Goal: Task Accomplishment & Management: Manage account settings

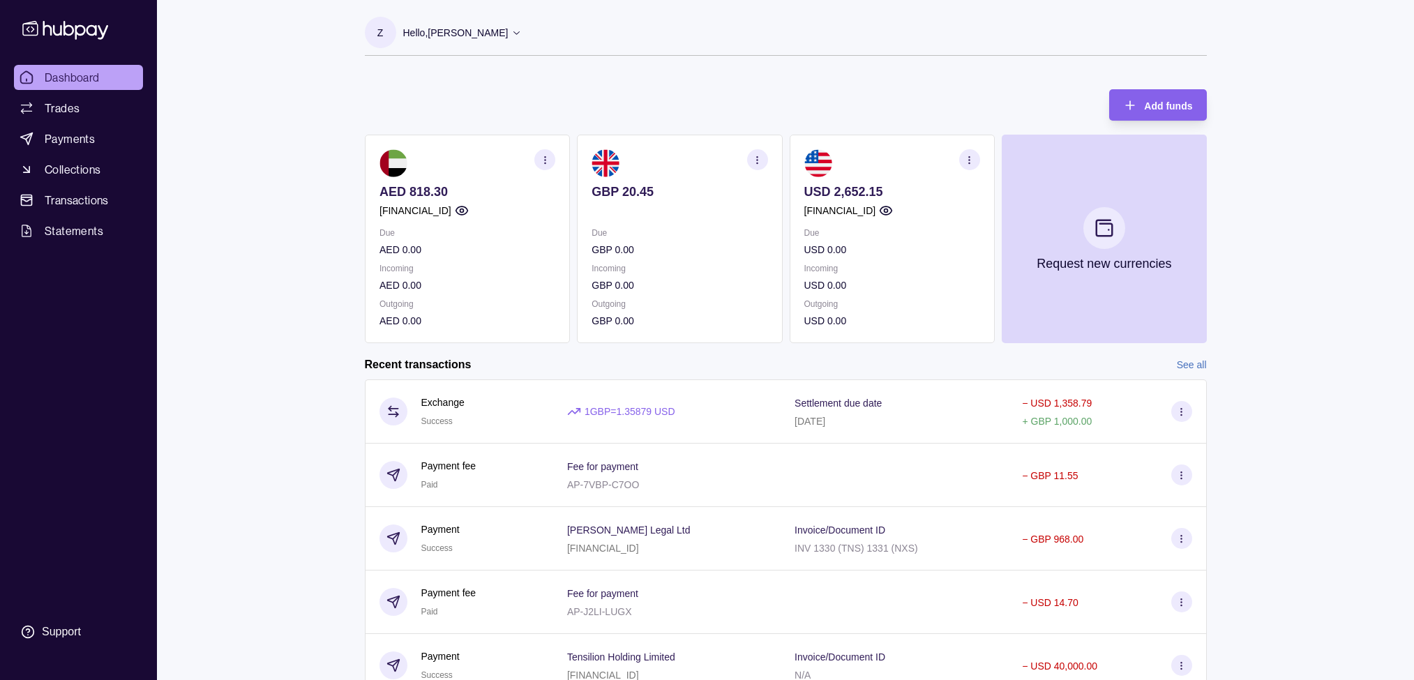
click at [968, 155] on icon "button" at bounding box center [969, 160] width 10 height 10
click at [1029, 110] on div "Add funds AED 818.30 [FINANCIAL_ID] Due AED 0.00 Incoming AED 0.00 Outgoing AED…" at bounding box center [786, 209] width 842 height 268
click at [763, 155] on section "button" at bounding box center [757, 159] width 21 height 21
click at [644, 229] on link "Download account details" at bounding box center [672, 229] width 112 height 15
click at [1319, 189] on div "Dashboard Trades Payments Collections Transactions Statements Support Z Hello, …" at bounding box center [707, 371] width 1414 height 742
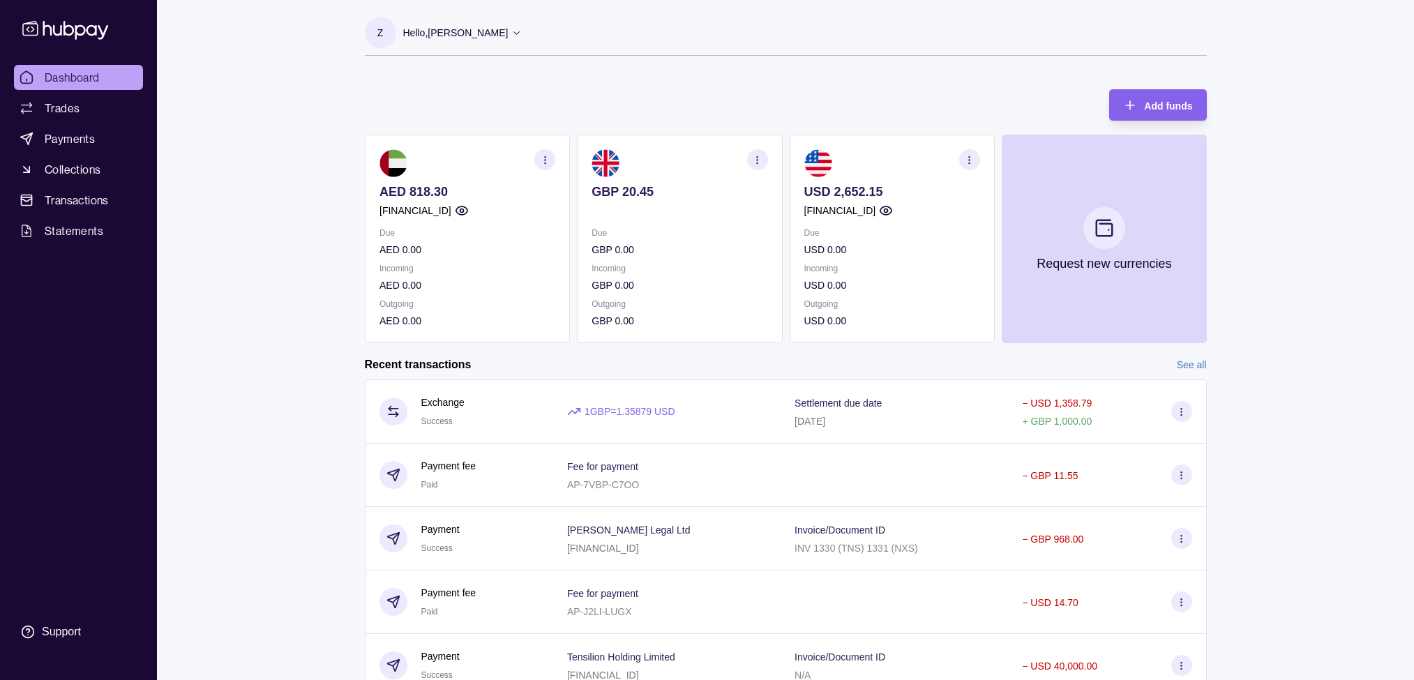
click at [451, 33] on p "Hello, [PERSON_NAME]" at bounding box center [455, 32] width 105 height 15
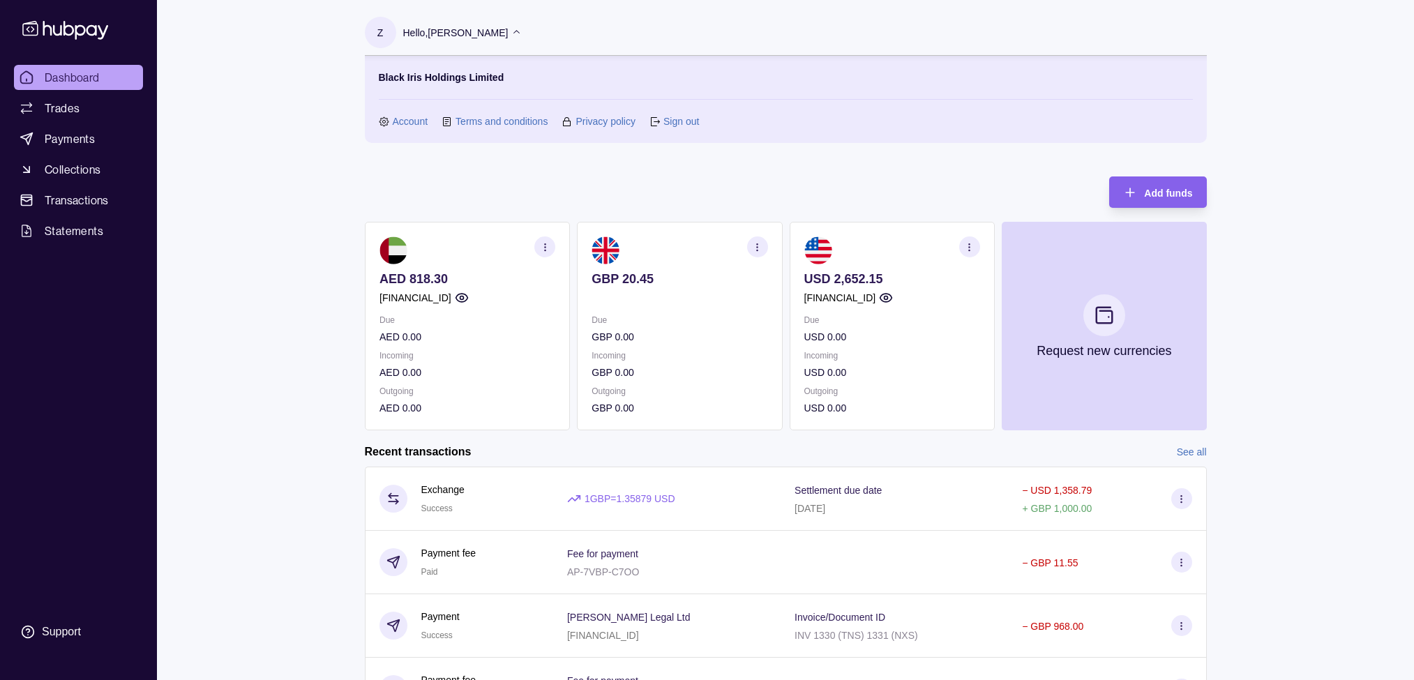
click at [680, 123] on link "Sign out" at bounding box center [682, 121] width 36 height 15
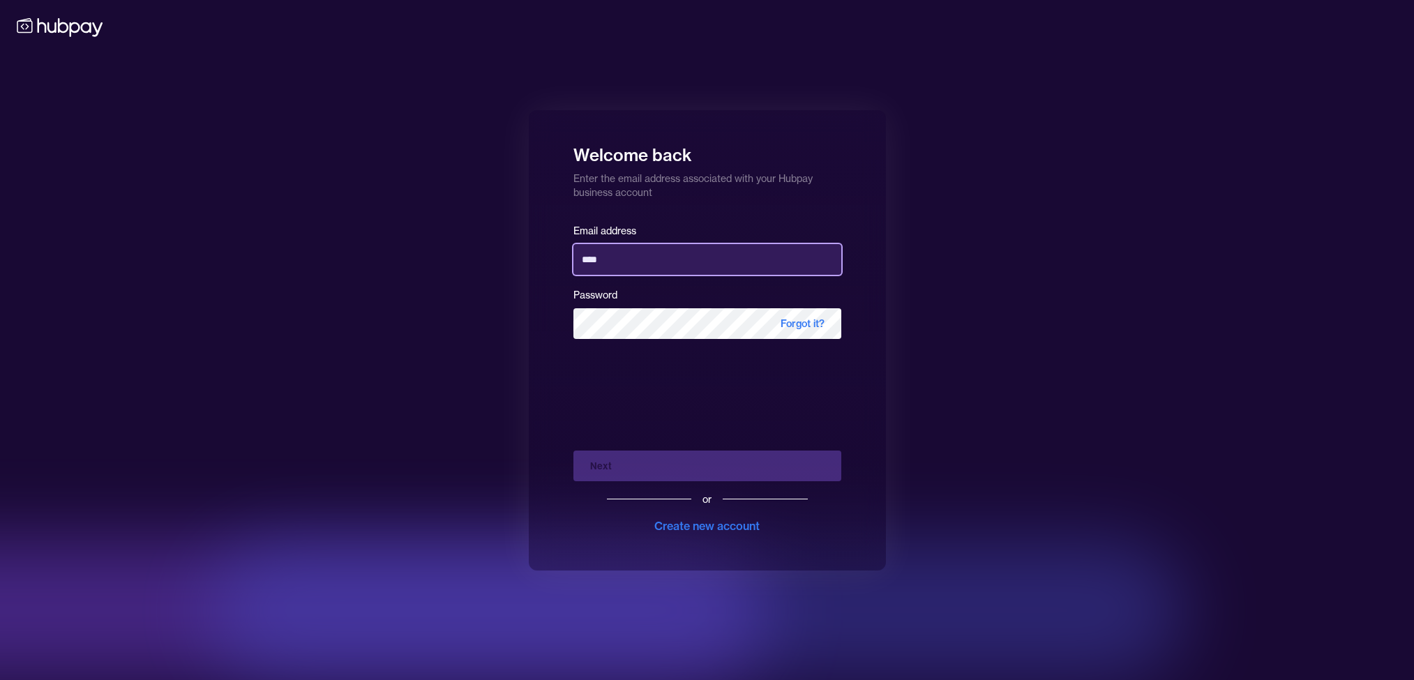
type input "**********"
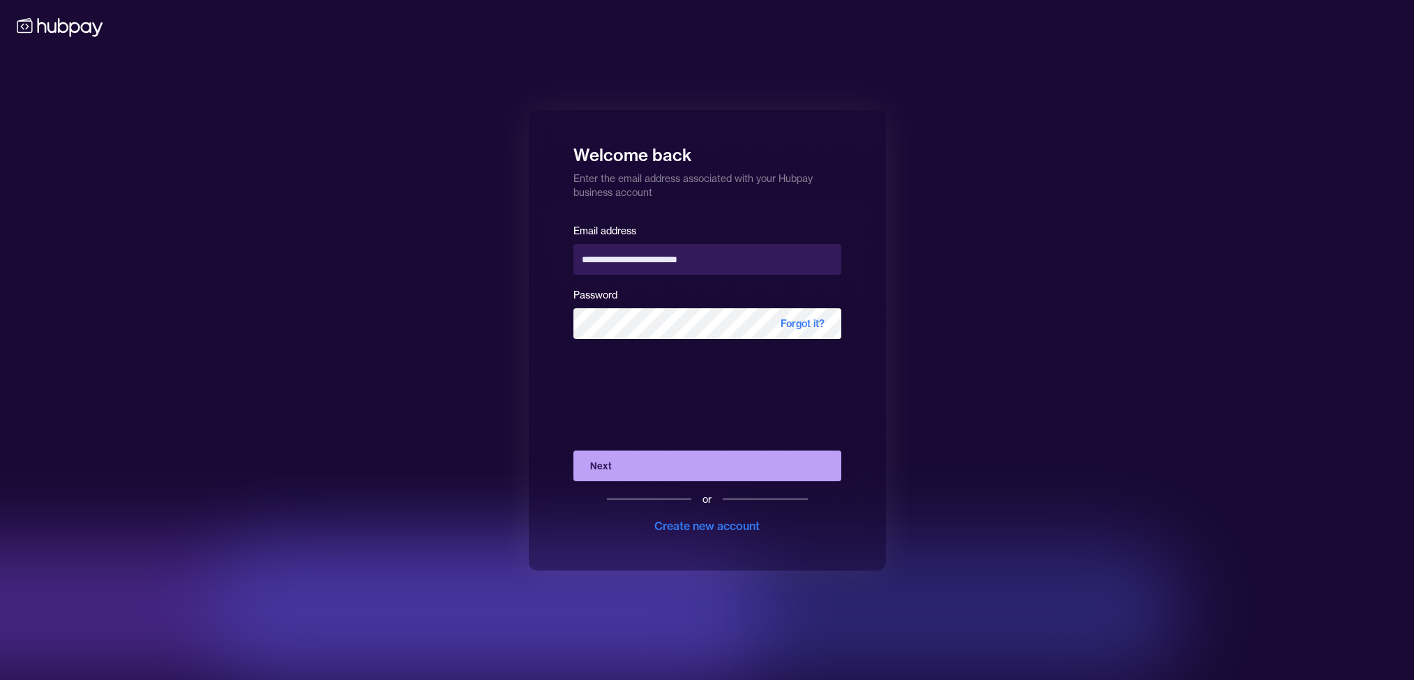
click at [651, 466] on button "Next" at bounding box center [708, 466] width 268 height 31
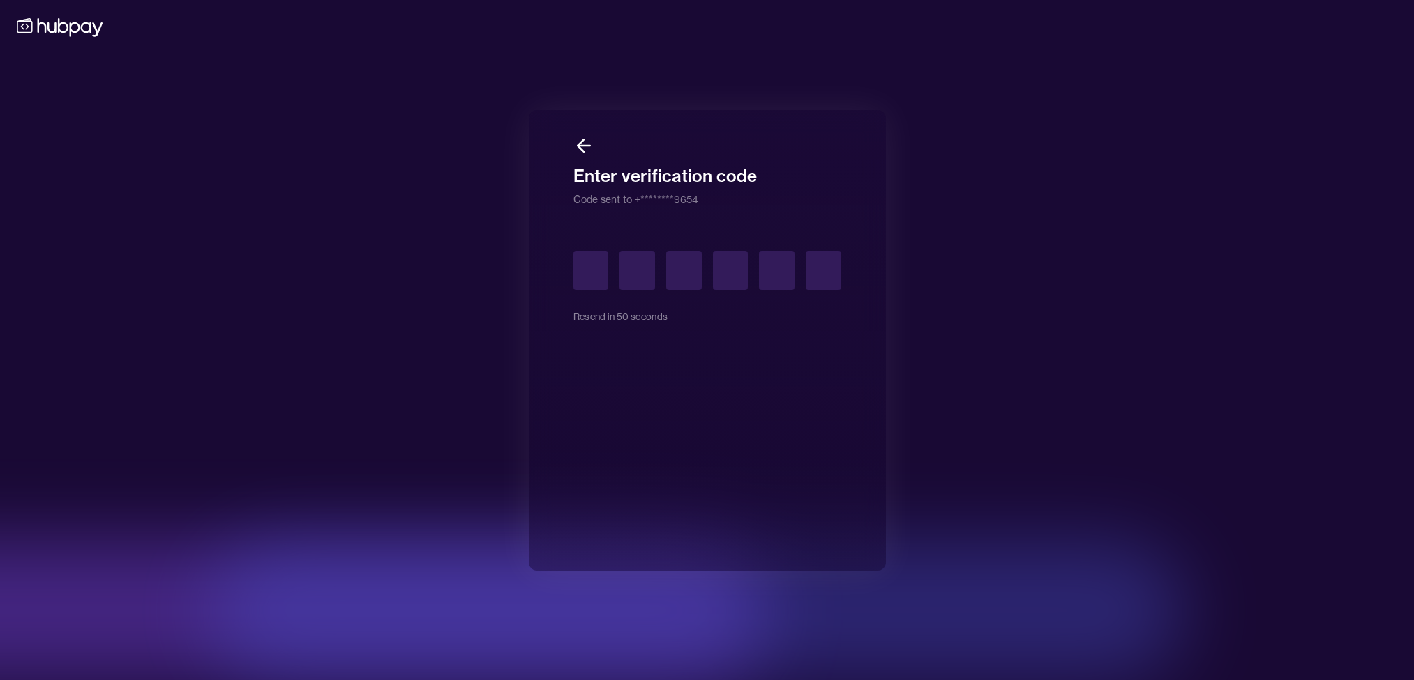
type input "*"
